Goal: Information Seeking & Learning: Learn about a topic

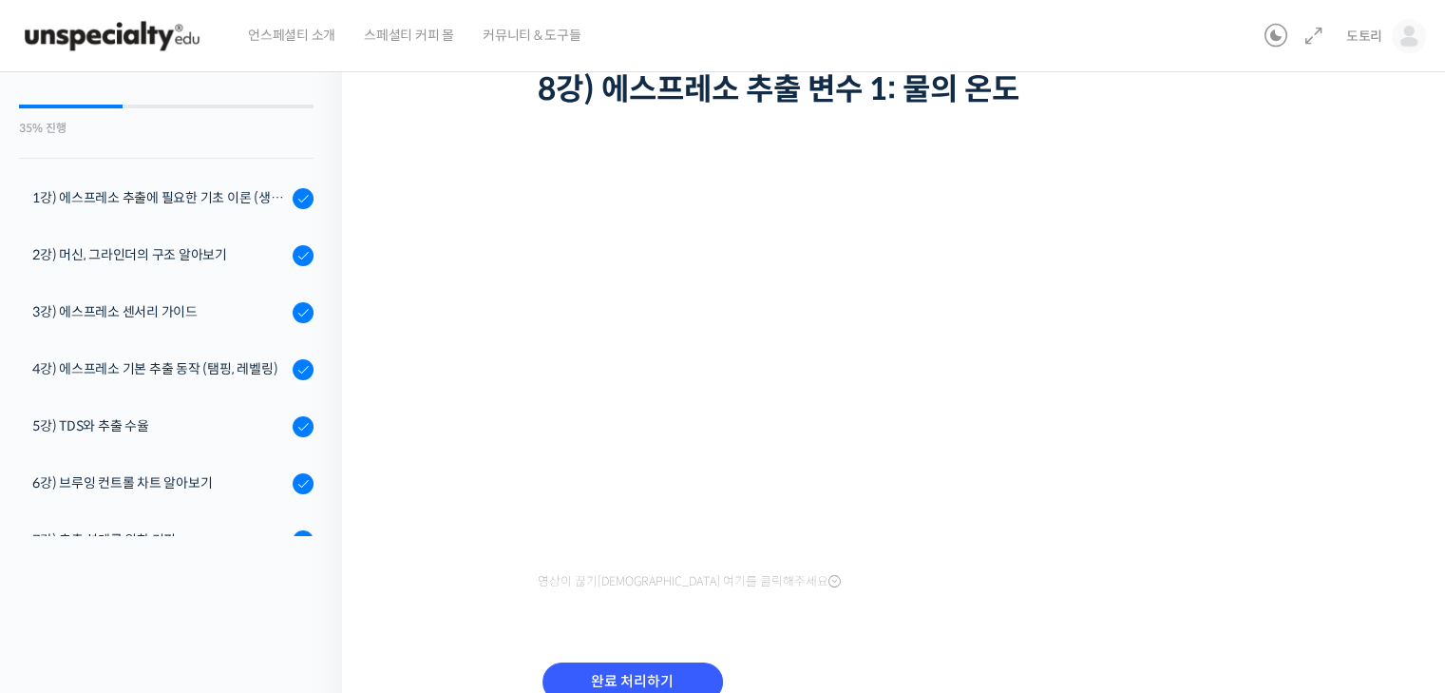
scroll to position [641, 0]
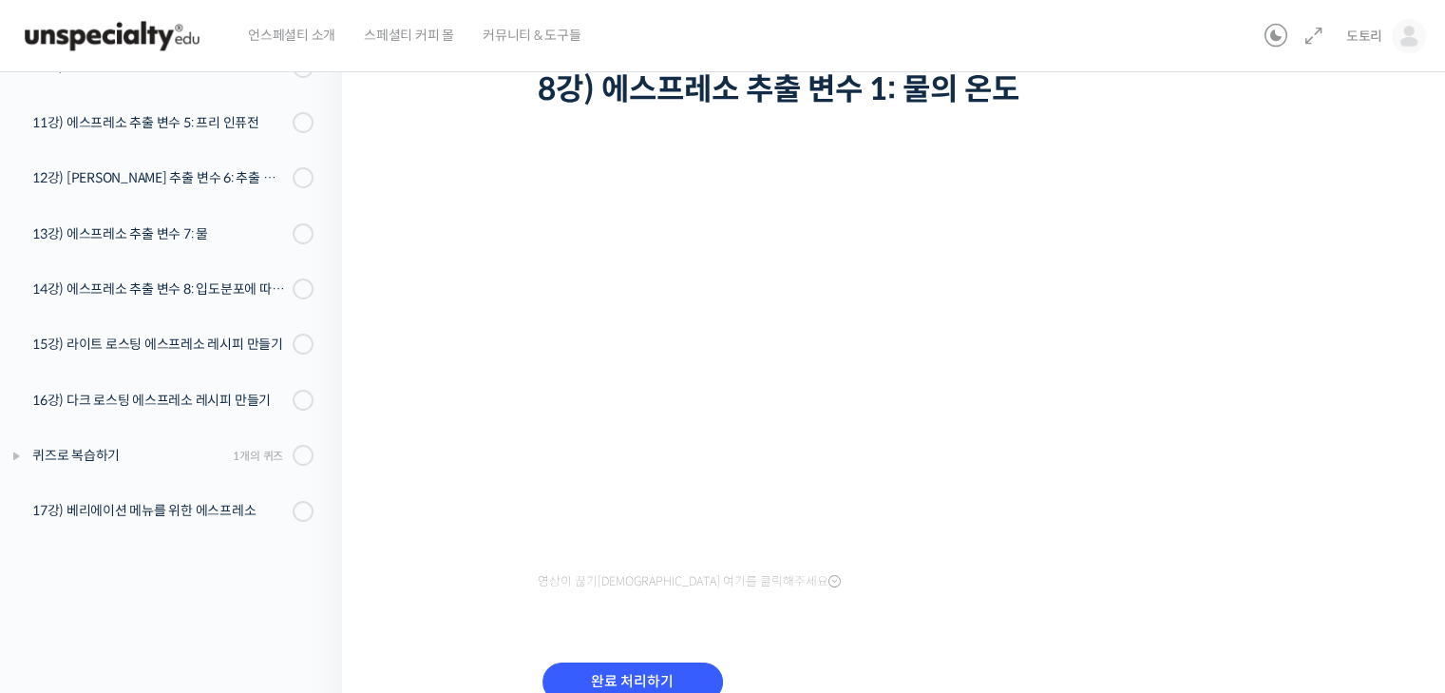
click at [144, 46] on img at bounding box center [112, 36] width 186 height 57
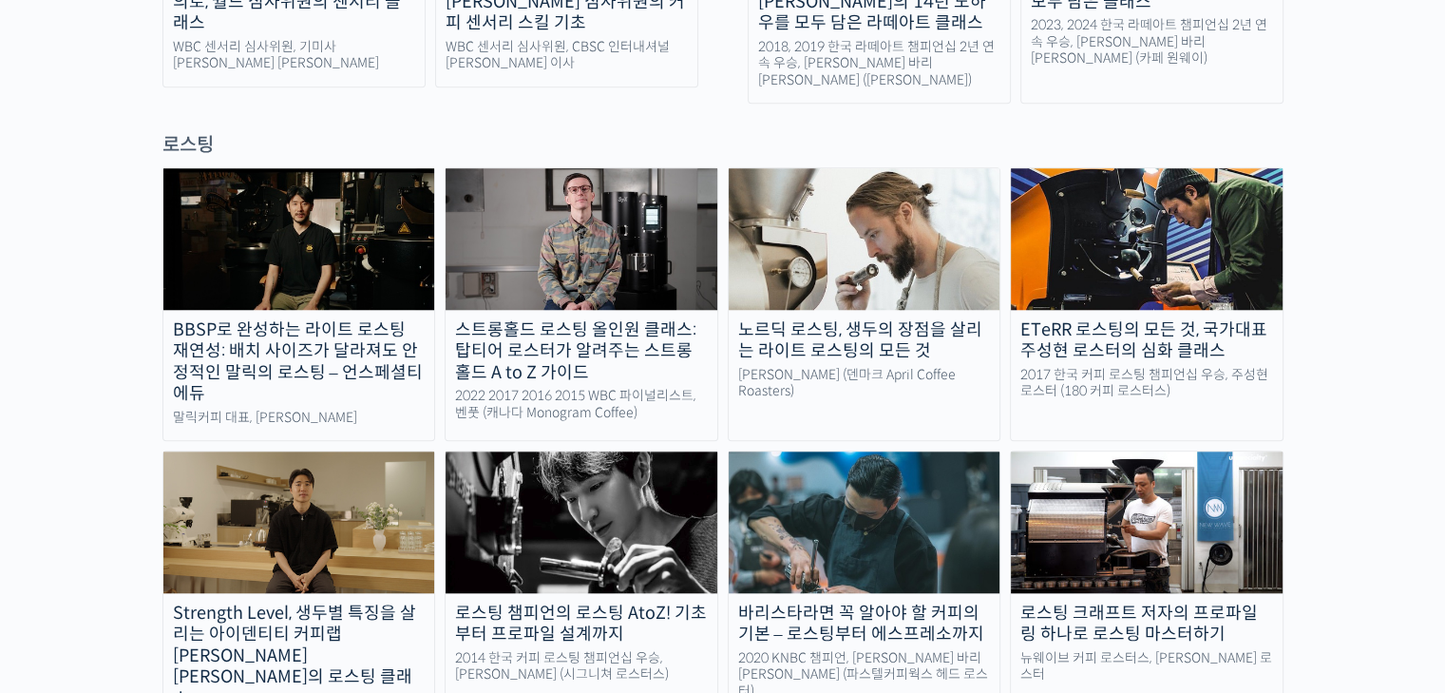
scroll to position [1616, 0]
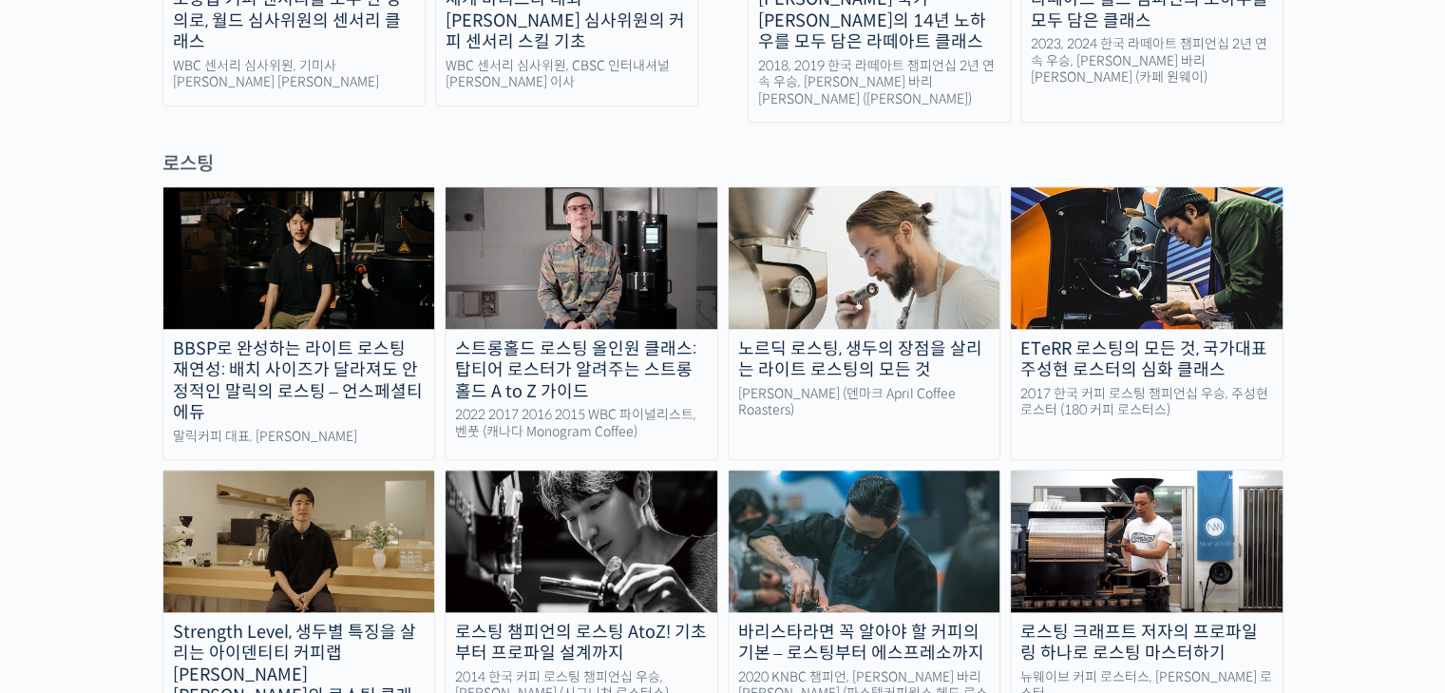
click at [667, 338] on div "스트롱홀드 로스팅 올인원 클래스: 탑티어 로스터가 알려주는 스트롱홀드 A to Z 가이드" at bounding box center [582, 370] width 272 height 65
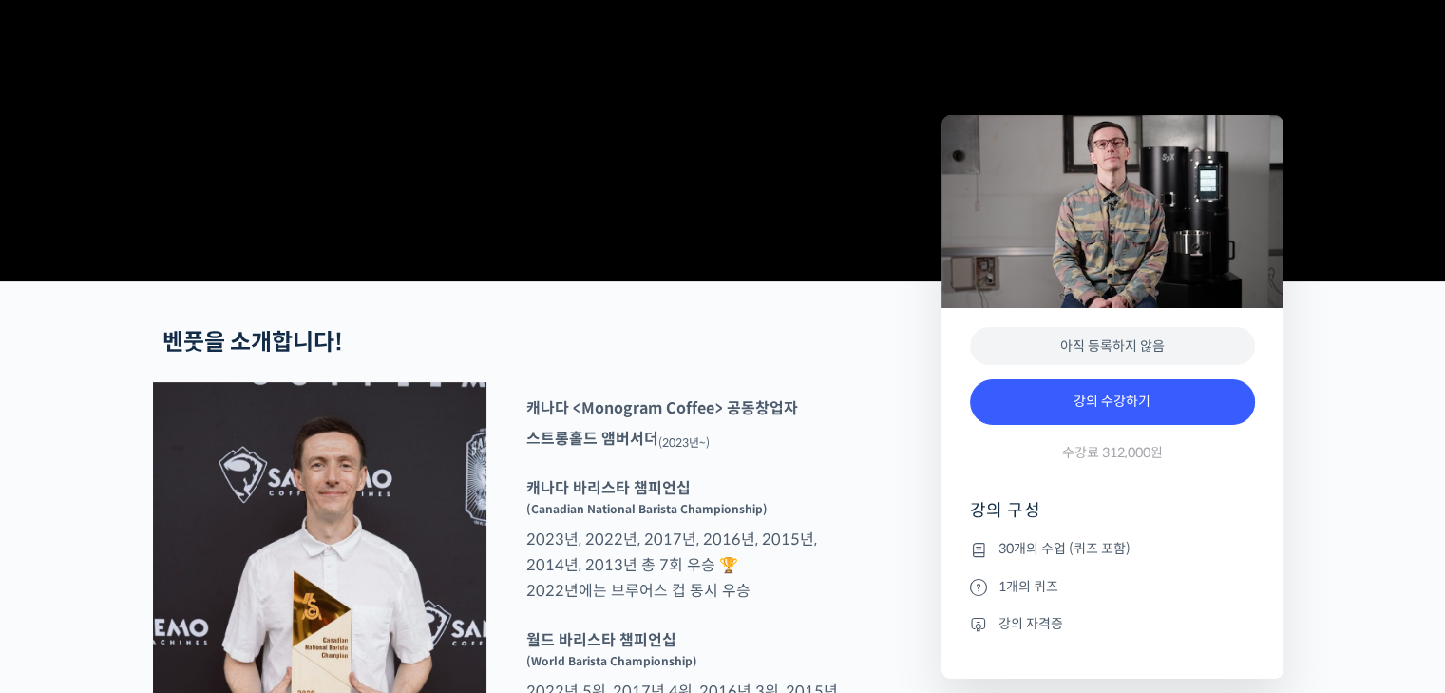
scroll to position [380, 0]
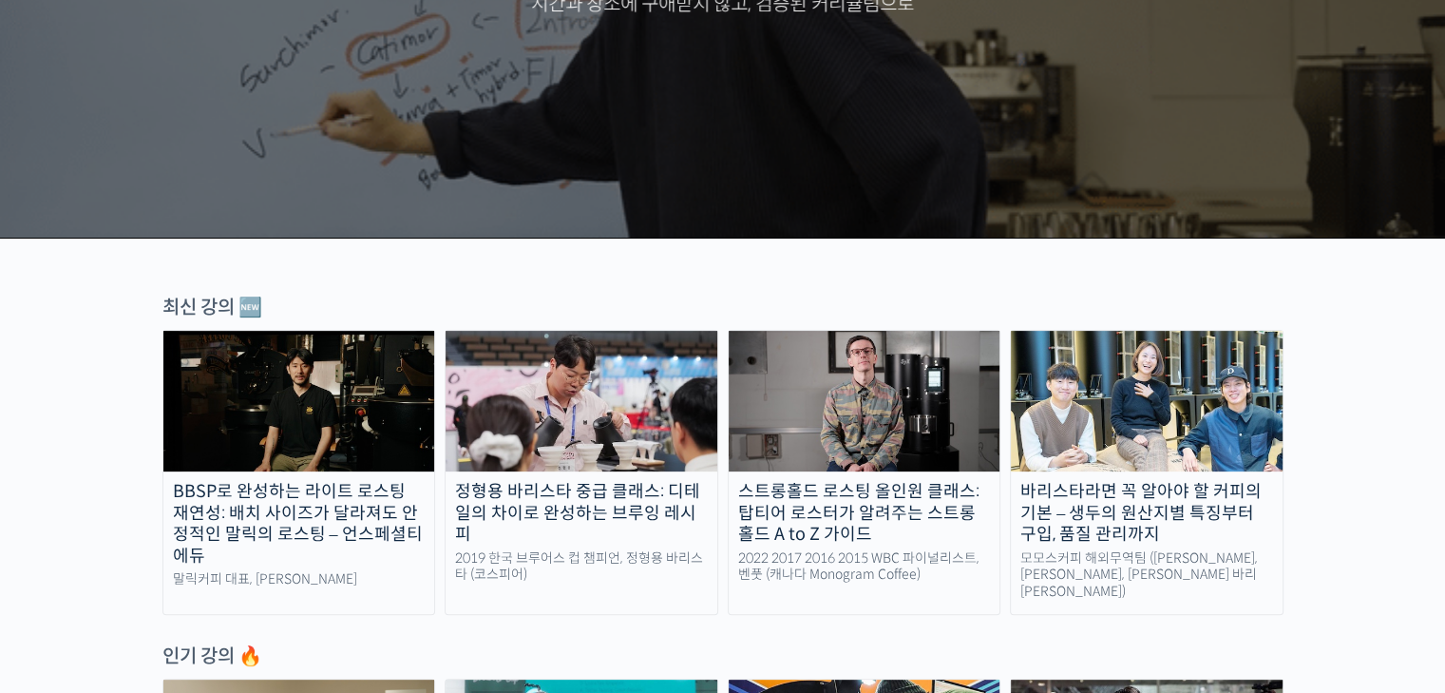
scroll to position [665, 0]
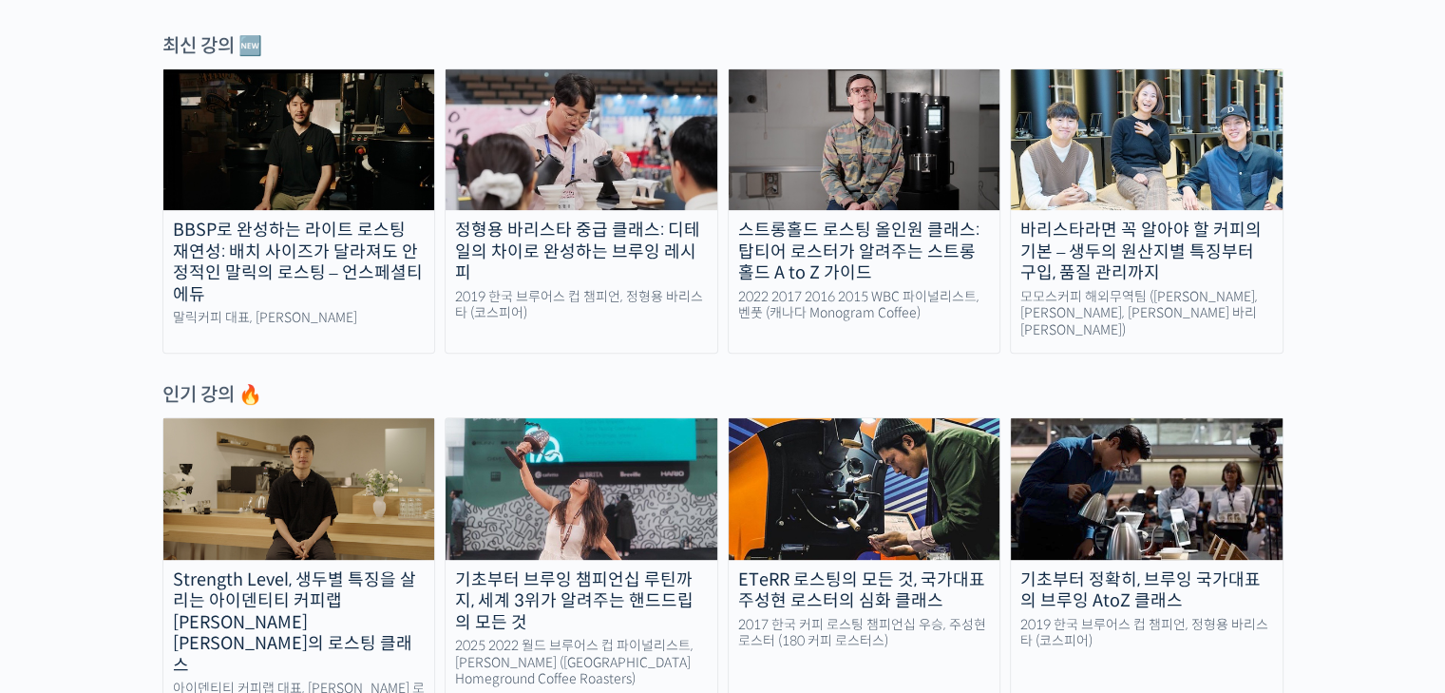
click at [591, 250] on div "정형용 바리스타 중급 클래스: 디테일의 차이로 완성하는 브루잉 레시피" at bounding box center [582, 252] width 272 height 65
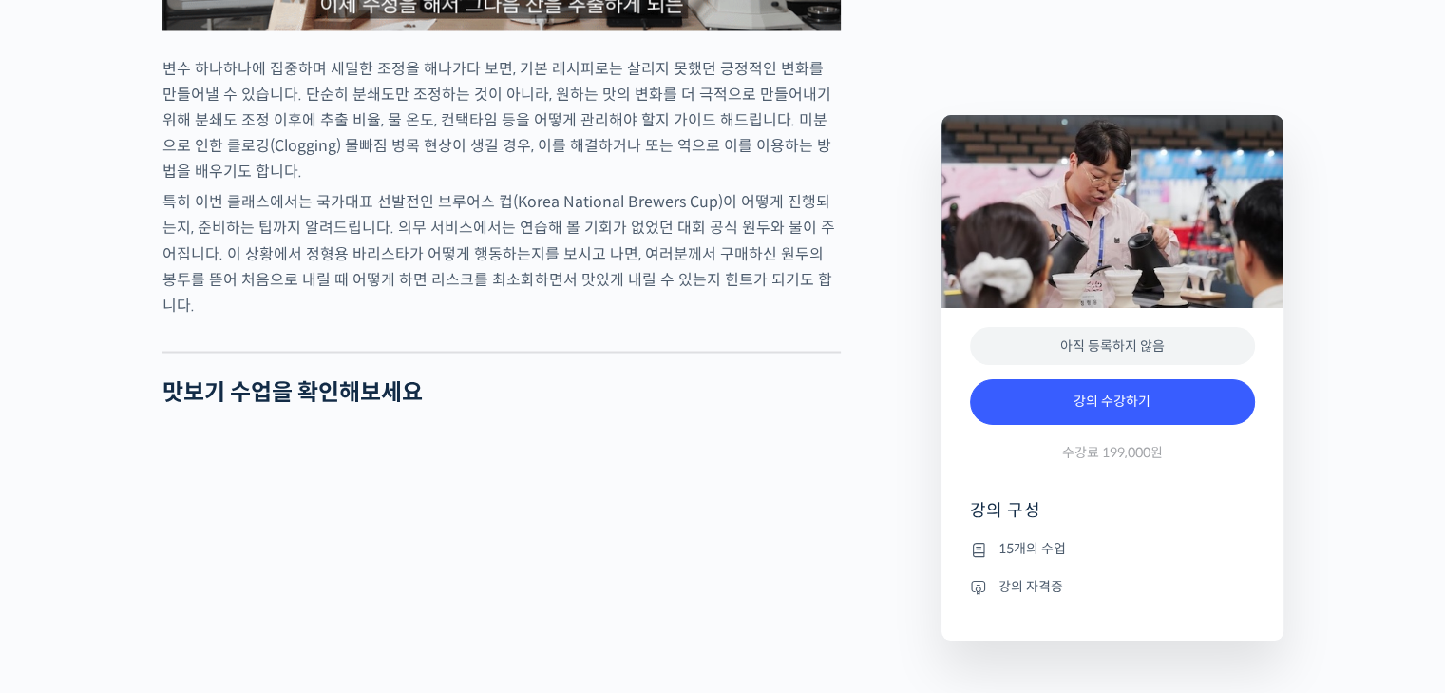
scroll to position [3611, 0]
